Goal: Find specific page/section: Find specific page/section

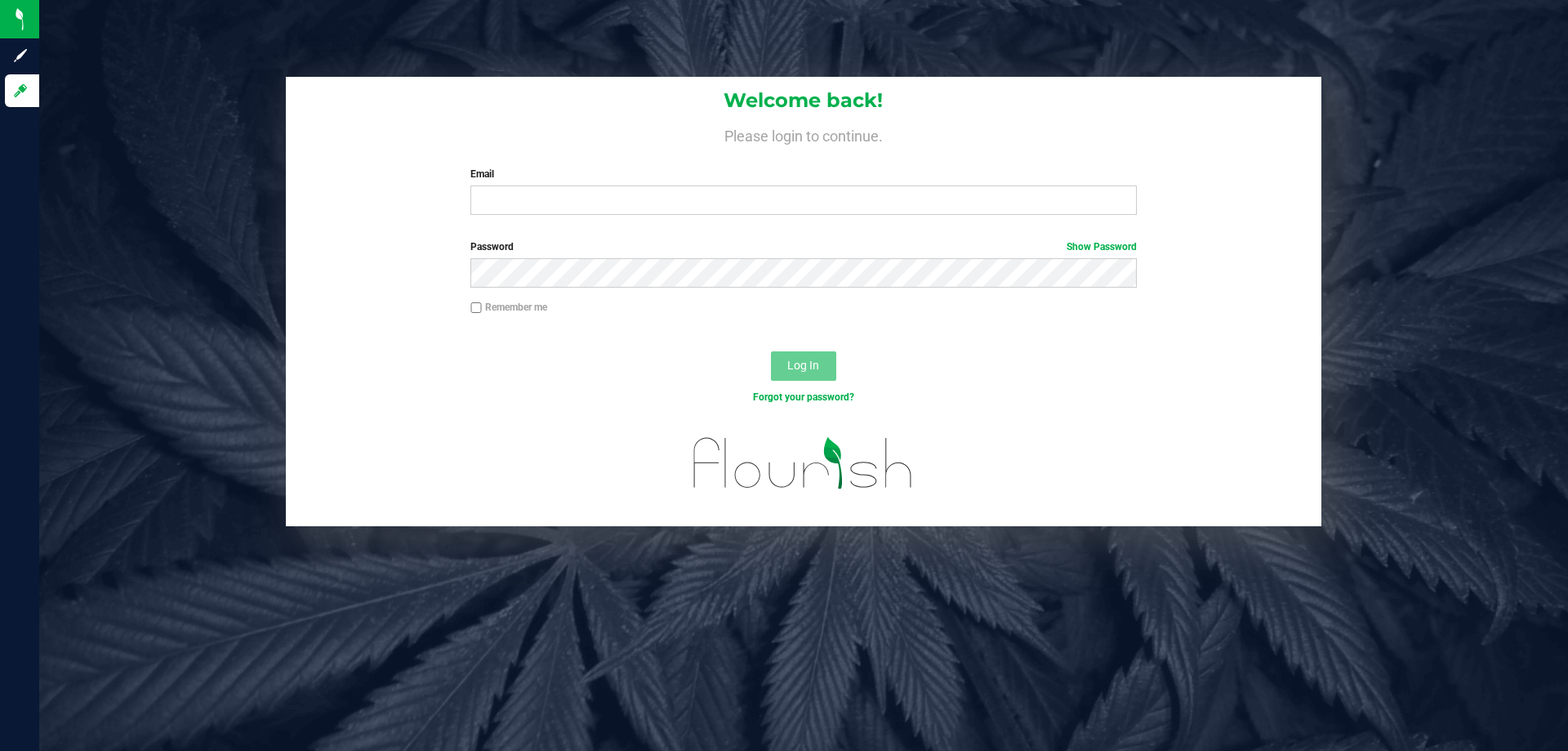
click at [496, 223] on div "Welcome back! Please login to continue. Email Required Please format your email…" at bounding box center [803, 152] width 1035 height 151
click at [503, 199] on input "Email" at bounding box center [803, 200] width 666 height 29
type input "[EMAIL_ADDRESS][DOMAIN_NAME]"
click at [772, 351] on button "Log In" at bounding box center [803, 365] width 65 height 29
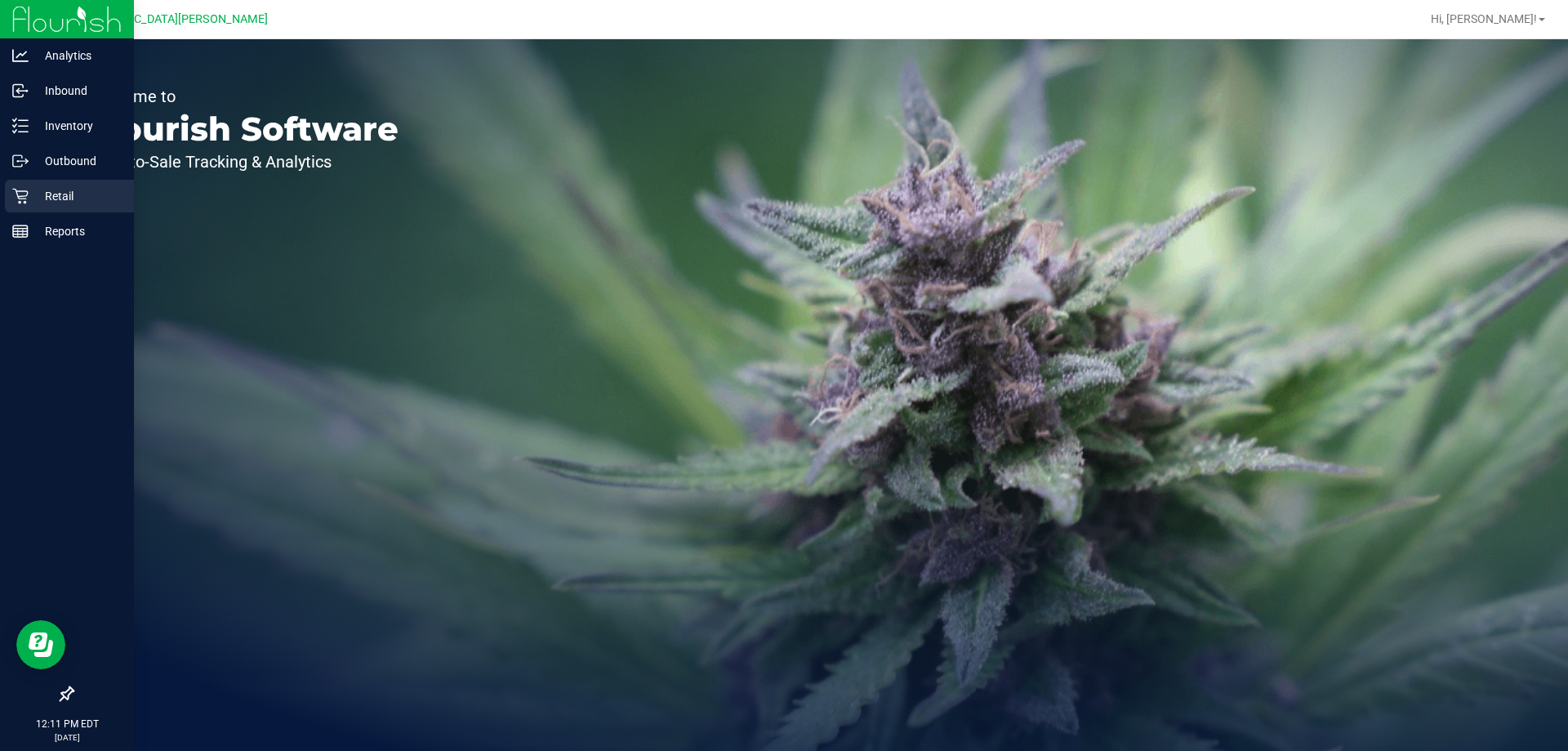
click at [26, 191] on icon at bounding box center [20, 197] width 16 height 16
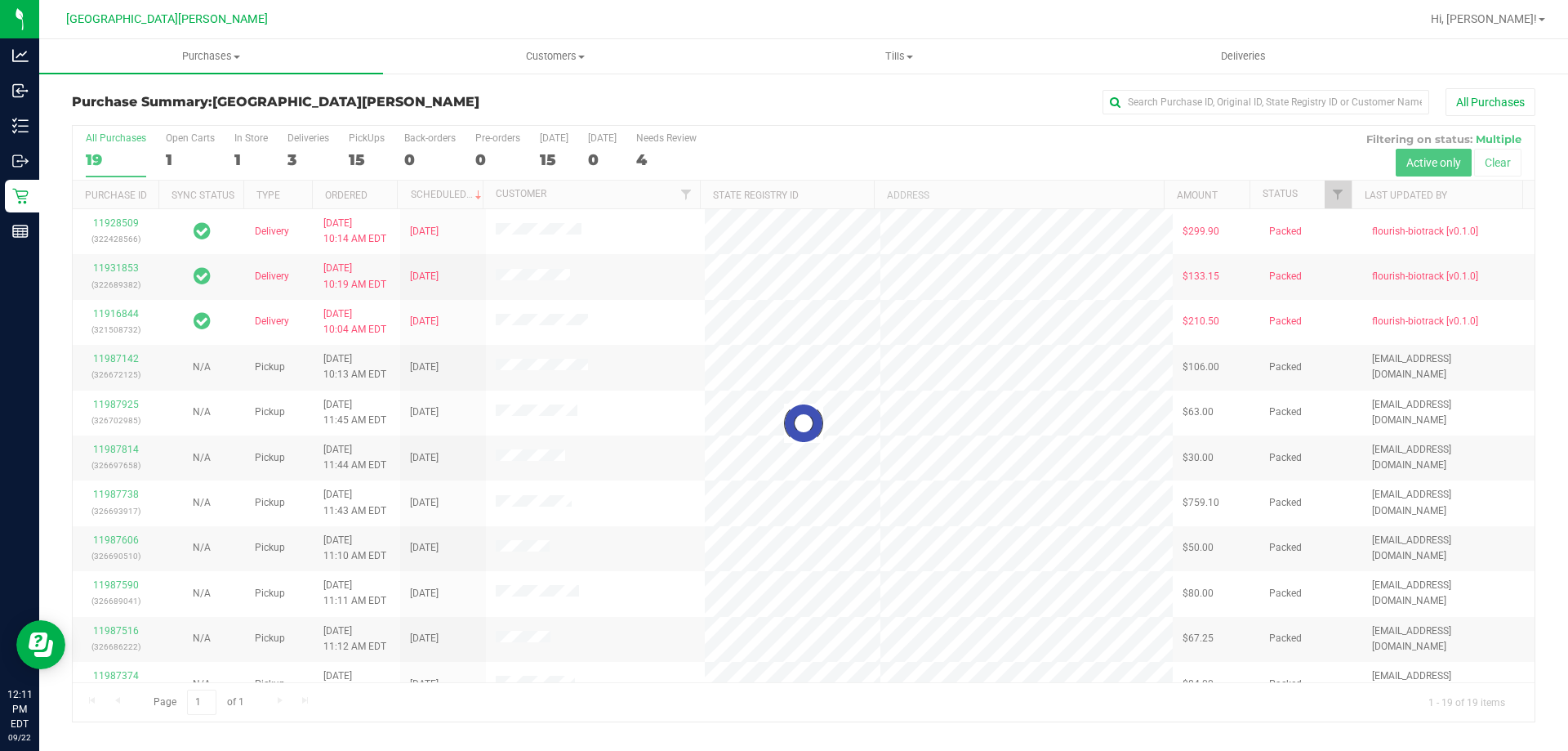
click at [356, 143] on div at bounding box center [803, 424] width 1462 height 596
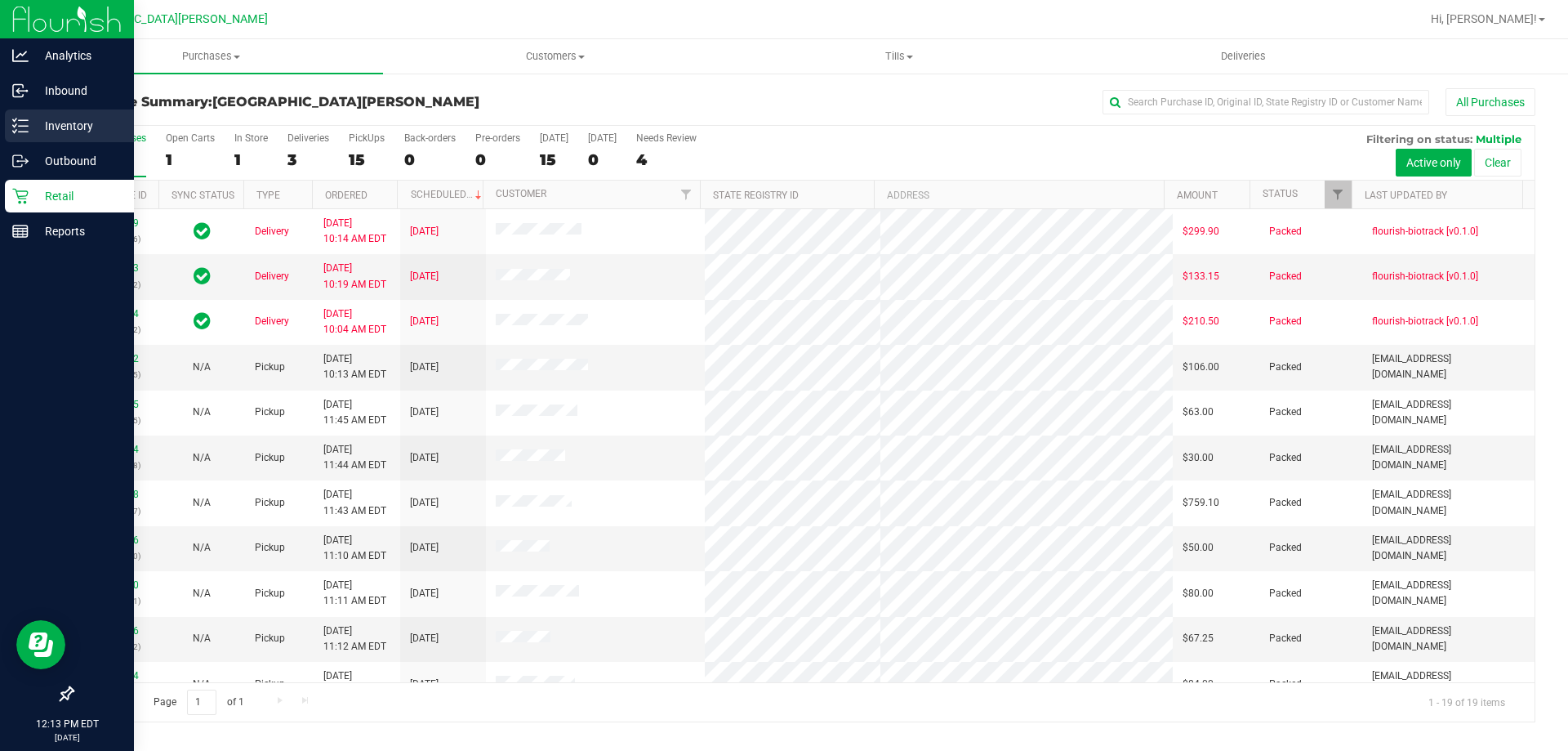
click at [44, 132] on p "Inventory" at bounding box center [78, 126] width 98 height 20
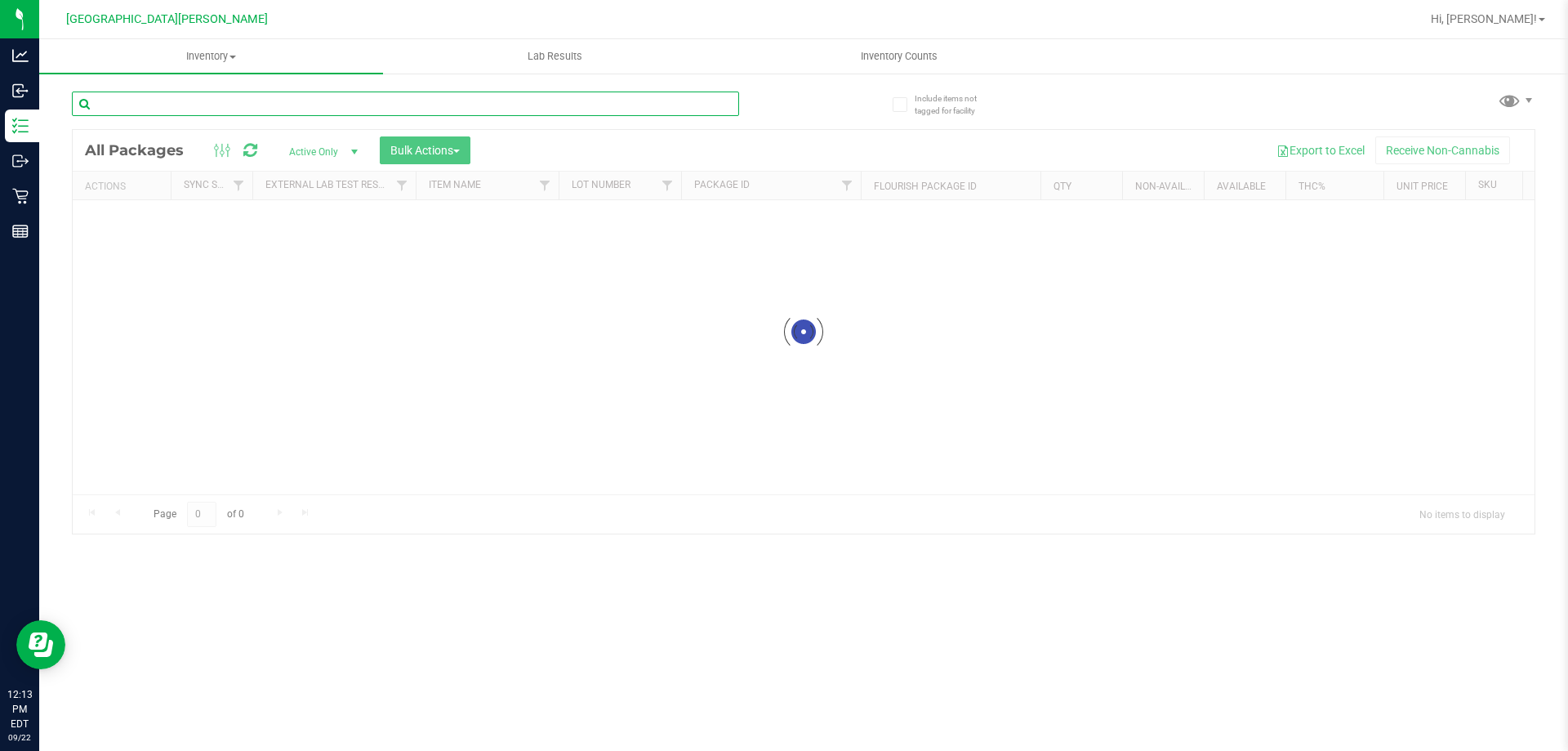
click at [168, 108] on input "text" at bounding box center [406, 104] width 668 height 25
paste input "SN250728DC1-0804"
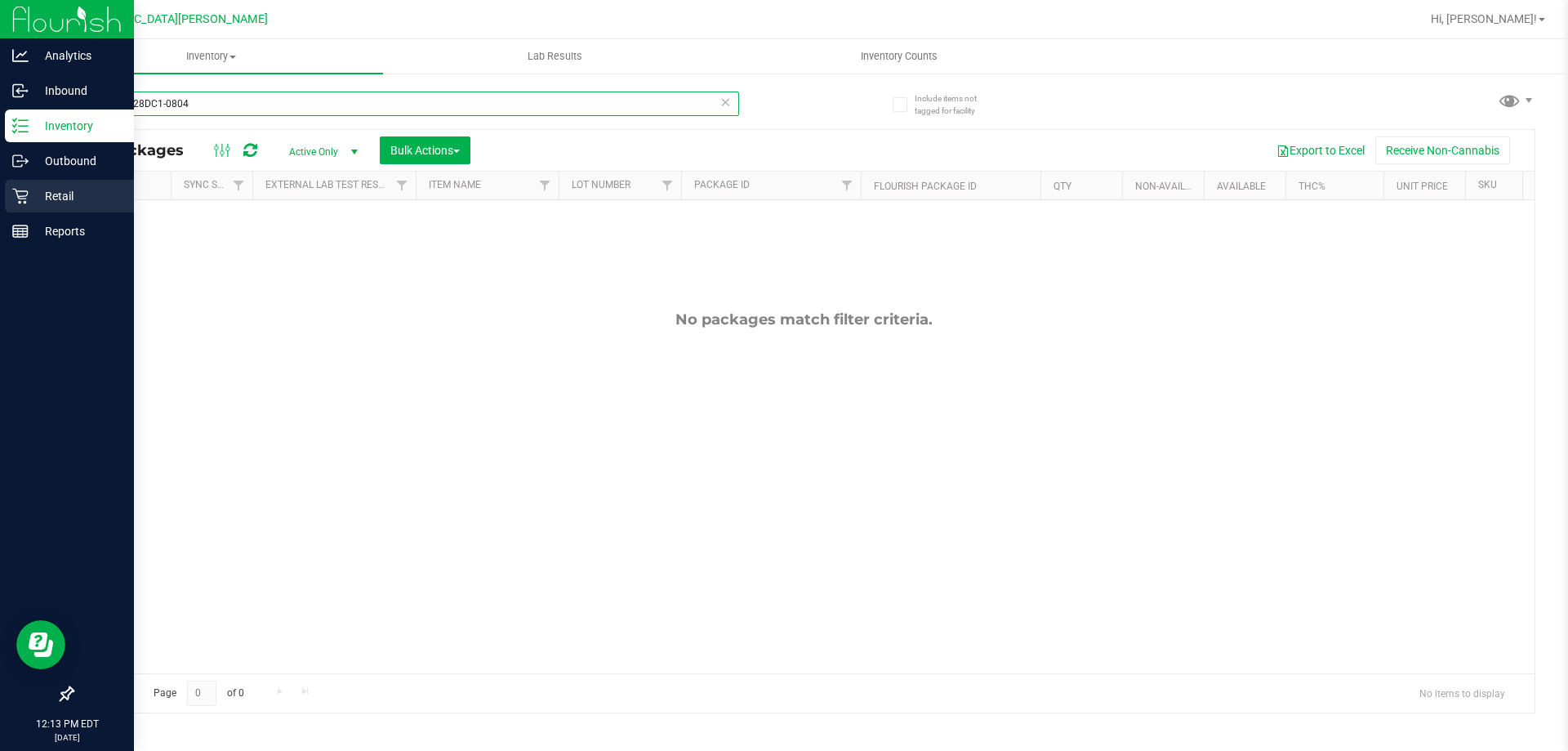
type input "SN250728DC1-0804"
click at [51, 201] on p "Retail" at bounding box center [78, 196] width 98 height 20
